Goal: Information Seeking & Learning: Learn about a topic

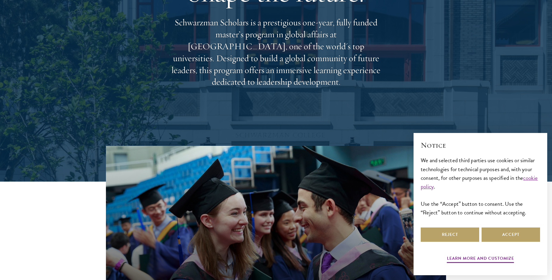
scroll to position [102, 0]
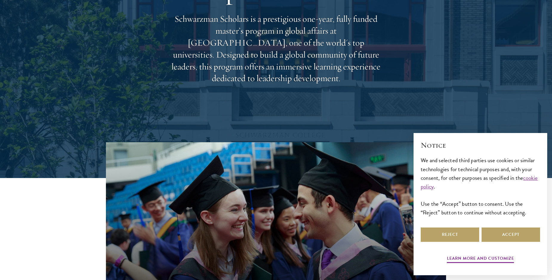
click at [230, 68] on p "Schwarzman Scholars is a prestigious one-year, fully funded master’s program in…" at bounding box center [276, 48] width 215 height 71
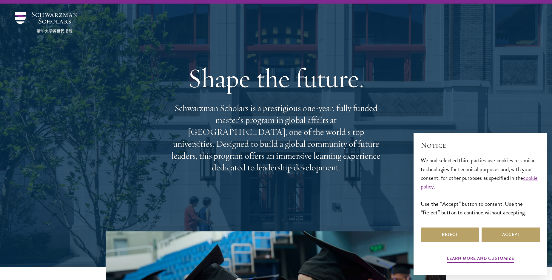
scroll to position [0, 0]
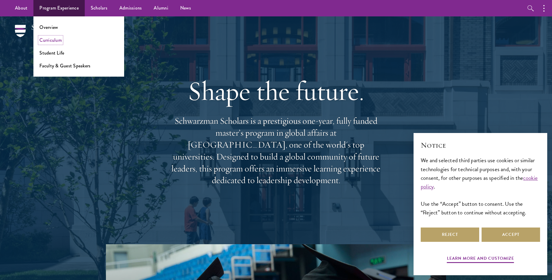
click at [52, 40] on link "Curriculum" at bounding box center [50, 40] width 22 height 7
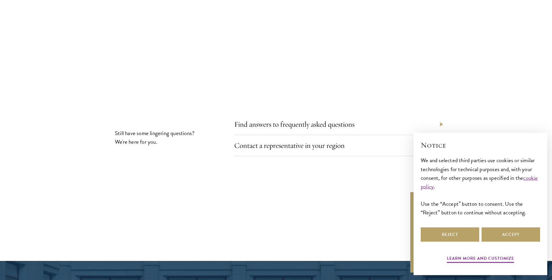
scroll to position [3366, 0]
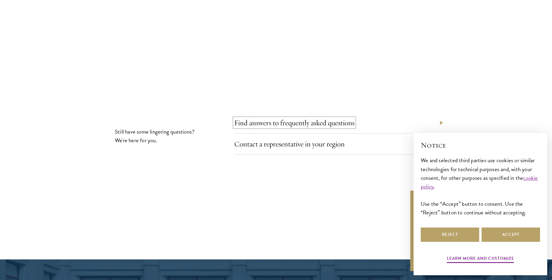
click at [300, 118] on link "Find answers to frequently asked questions" at bounding box center [294, 122] width 120 height 9
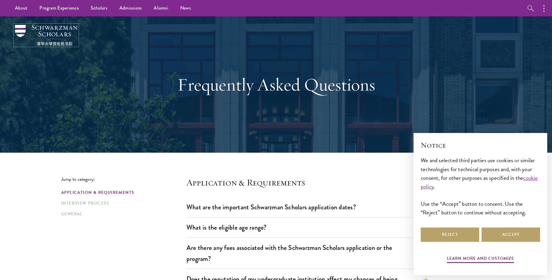
click at [52, 33] on img at bounding box center [46, 35] width 63 height 21
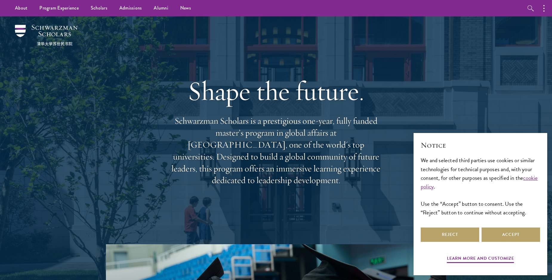
click at [179, 131] on p "Schwarzman Scholars is a prestigious one-year, fully funded master’s program in…" at bounding box center [276, 150] width 215 height 71
drag, startPoint x: 179, startPoint y: 131, endPoint x: 239, endPoint y: 130, distance: 59.7
click at [239, 130] on p "Schwarzman Scholars is a prestigious one-year, fully funded master’s program in…" at bounding box center [276, 150] width 215 height 71
copy p "Schwarzman Scholars"
